Goal: Check status: Check status

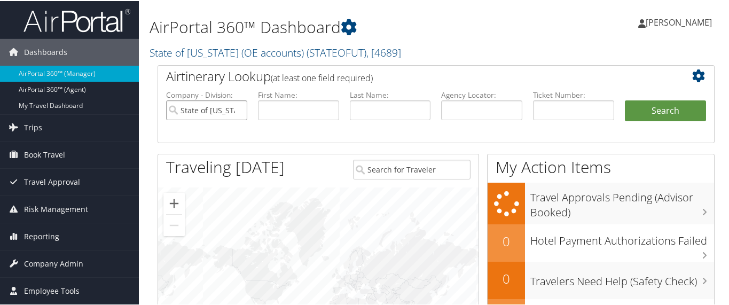
click at [237, 111] on input "State of [US_STATE] (OE accounts)" at bounding box center [206, 109] width 81 height 20
click at [548, 109] on input "text" at bounding box center [573, 109] width 81 height 20
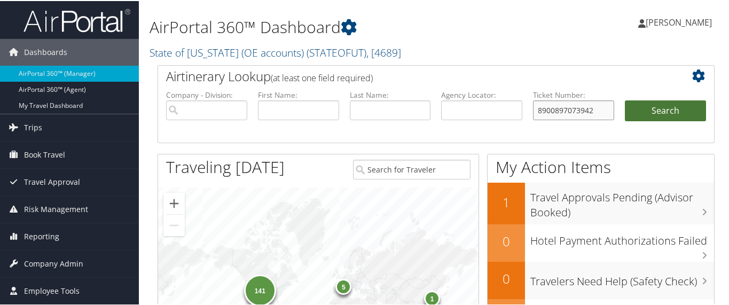
type input "8900897073942"
click at [650, 114] on button "Search" at bounding box center [665, 109] width 81 height 21
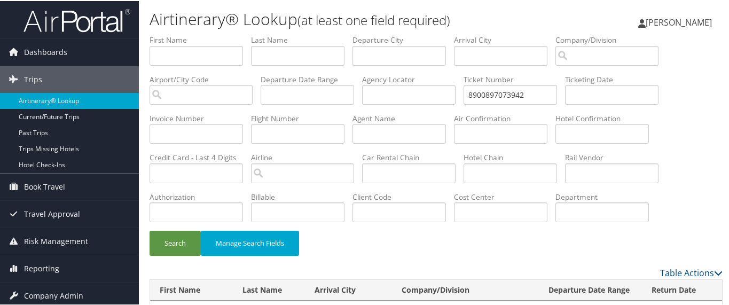
scroll to position [38, 0]
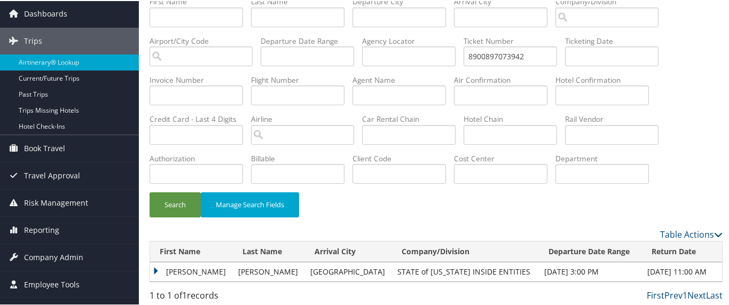
click at [153, 267] on td "ANIA MARIE" at bounding box center [191, 270] width 83 height 19
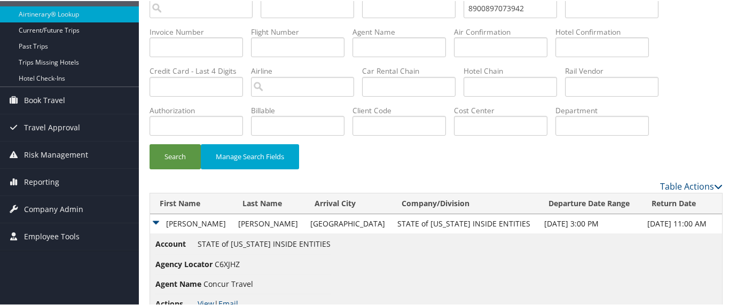
scroll to position [116, 0]
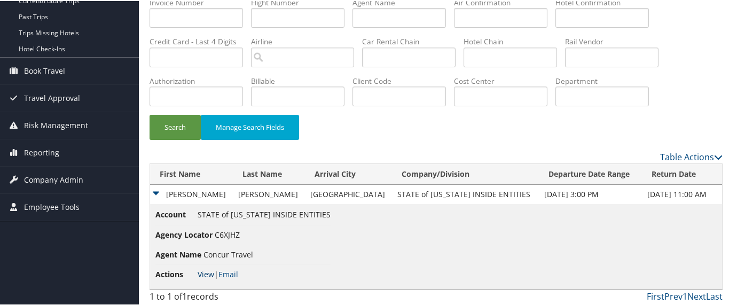
click at [208, 273] on link "View" at bounding box center [206, 273] width 17 height 10
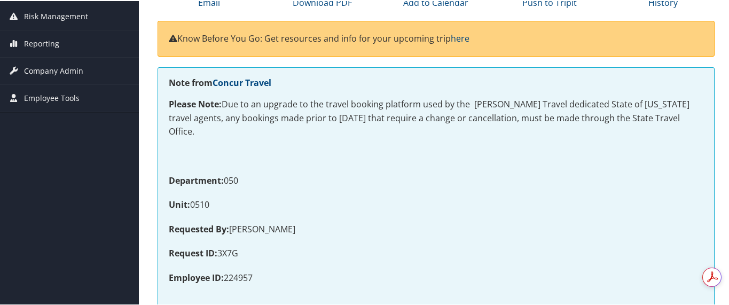
scroll to position [67, 0]
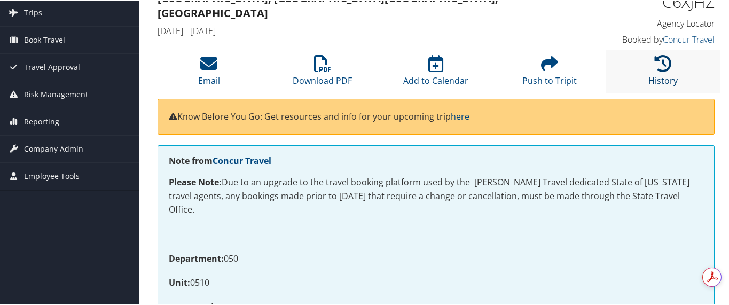
click at [650, 76] on link "History" at bounding box center [662, 73] width 29 height 26
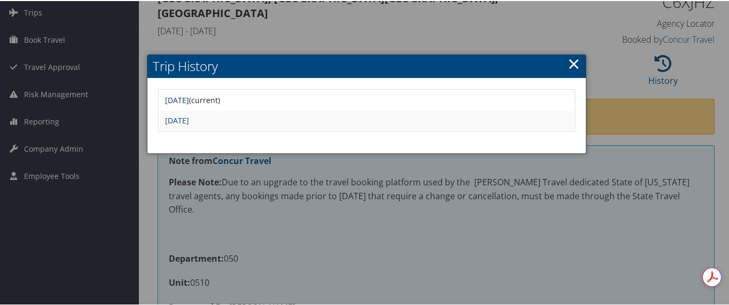
click at [189, 95] on link "Wed Jul 30 08:49:16 MDT 2025" at bounding box center [177, 99] width 24 height 10
